Goal: Task Accomplishment & Management: Complete application form

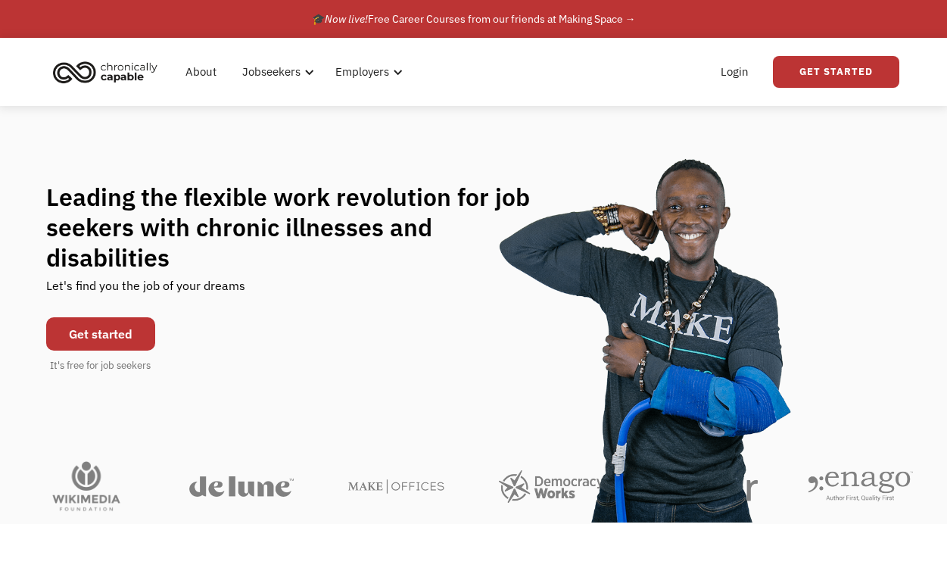
click at [100, 326] on link "Get started" at bounding box center [100, 333] width 109 height 33
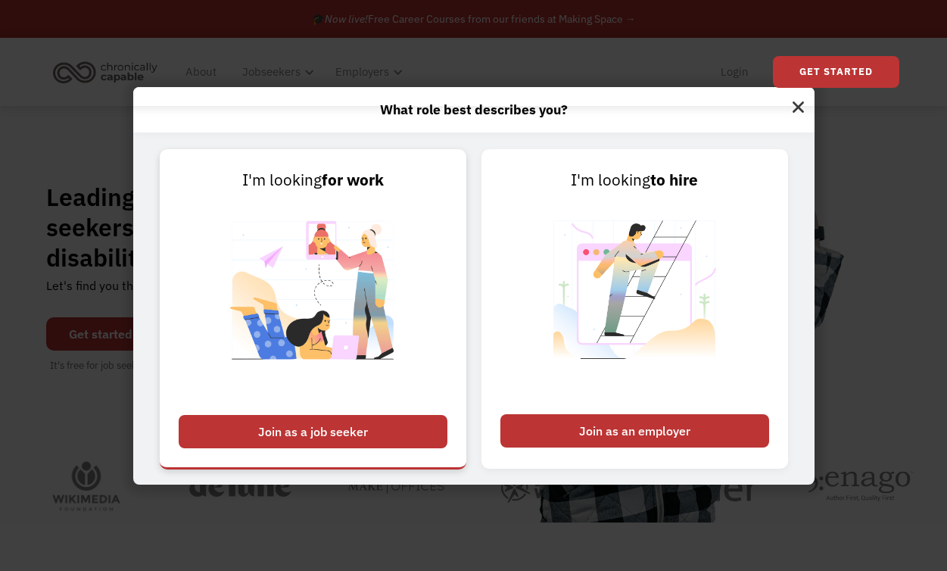
click at [276, 423] on div "Join as a job seeker" at bounding box center [313, 431] width 269 height 33
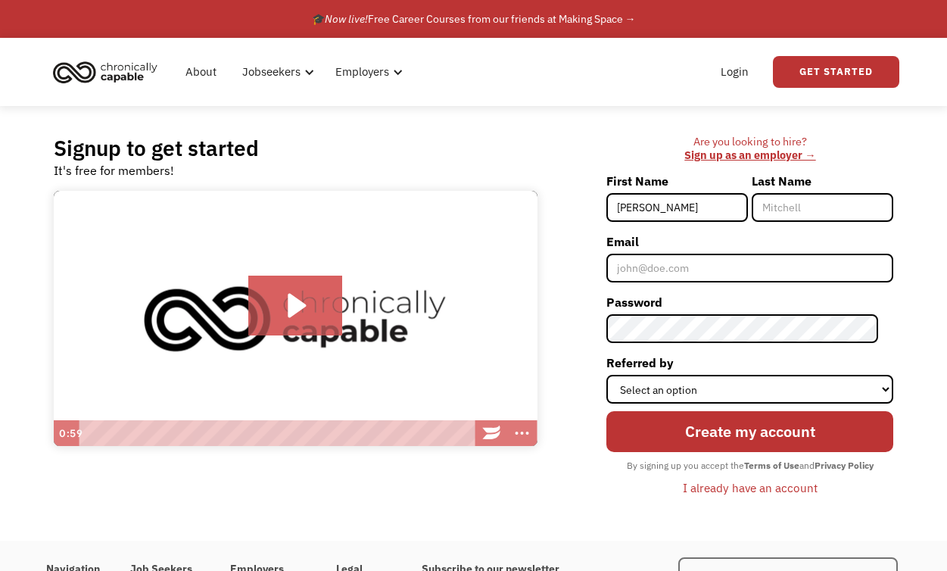
type input "[PERSON_NAME]"
click at [814, 211] on input "Last Name" at bounding box center [823, 207] width 142 height 29
type input "Poage"
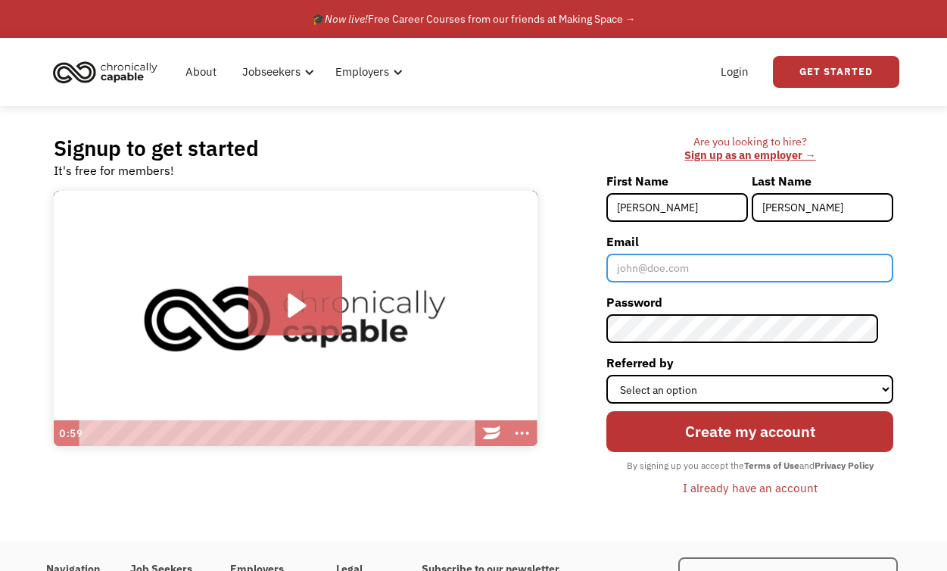
click at [778, 267] on input "Email" at bounding box center [750, 268] width 287 height 29
type input "[PERSON_NAME][EMAIL_ADDRESS][PERSON_NAME][DOMAIN_NAME]"
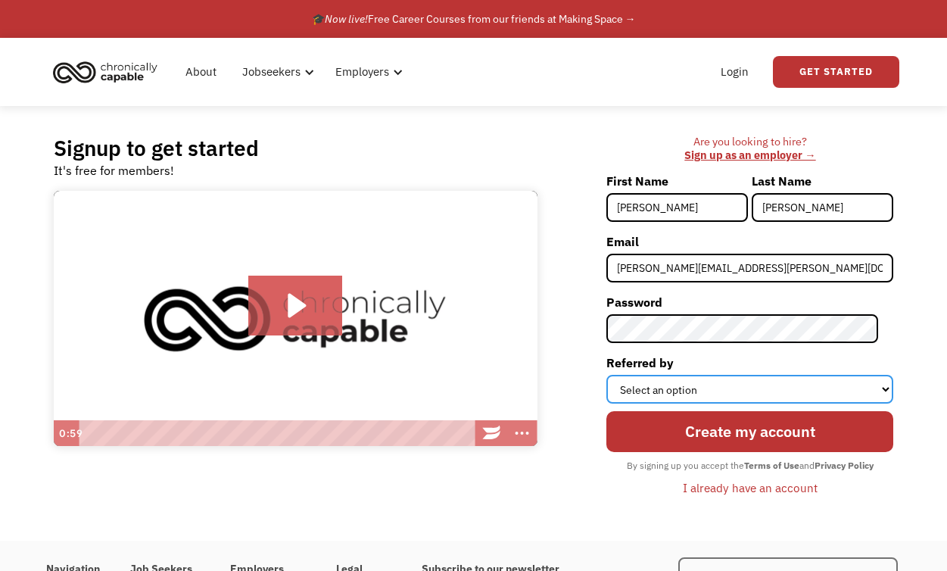
click at [741, 379] on select "Select an option Instagram Facebook Twitter Search Engine News Article Word of …" at bounding box center [750, 389] width 287 height 29
select select "Search Engine"
click at [622, 375] on select "Select an option Instagram Facebook Twitter Search Engine News Article Word of …" at bounding box center [750, 389] width 287 height 29
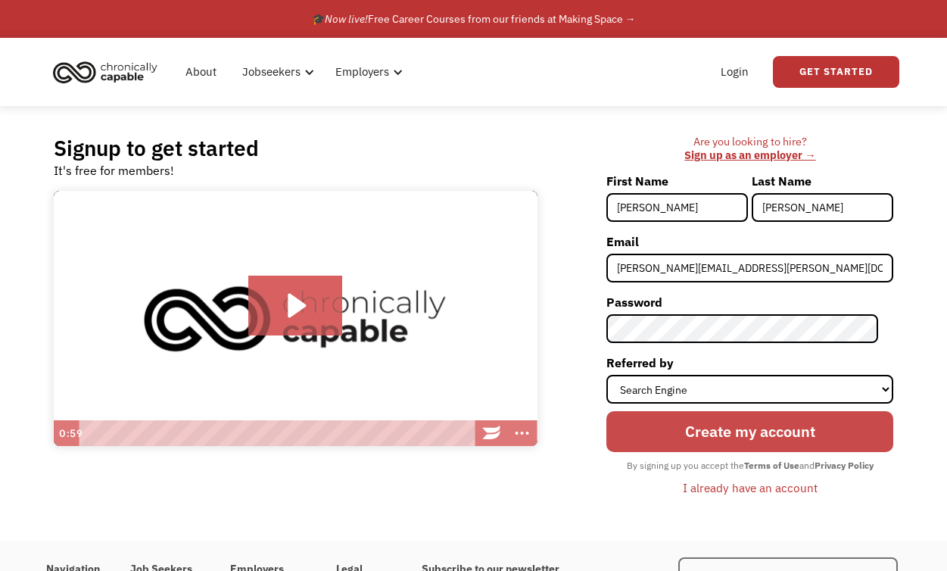
click at [718, 443] on input "Create my account" at bounding box center [750, 431] width 287 height 41
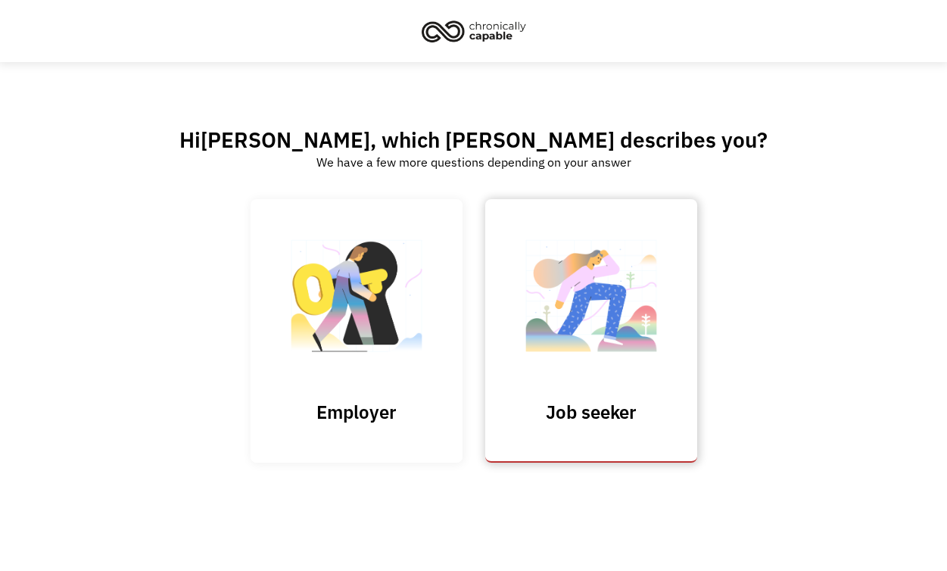
click at [629, 370] on img at bounding box center [591, 303] width 151 height 148
